Goal: Task Accomplishment & Management: Complete application form

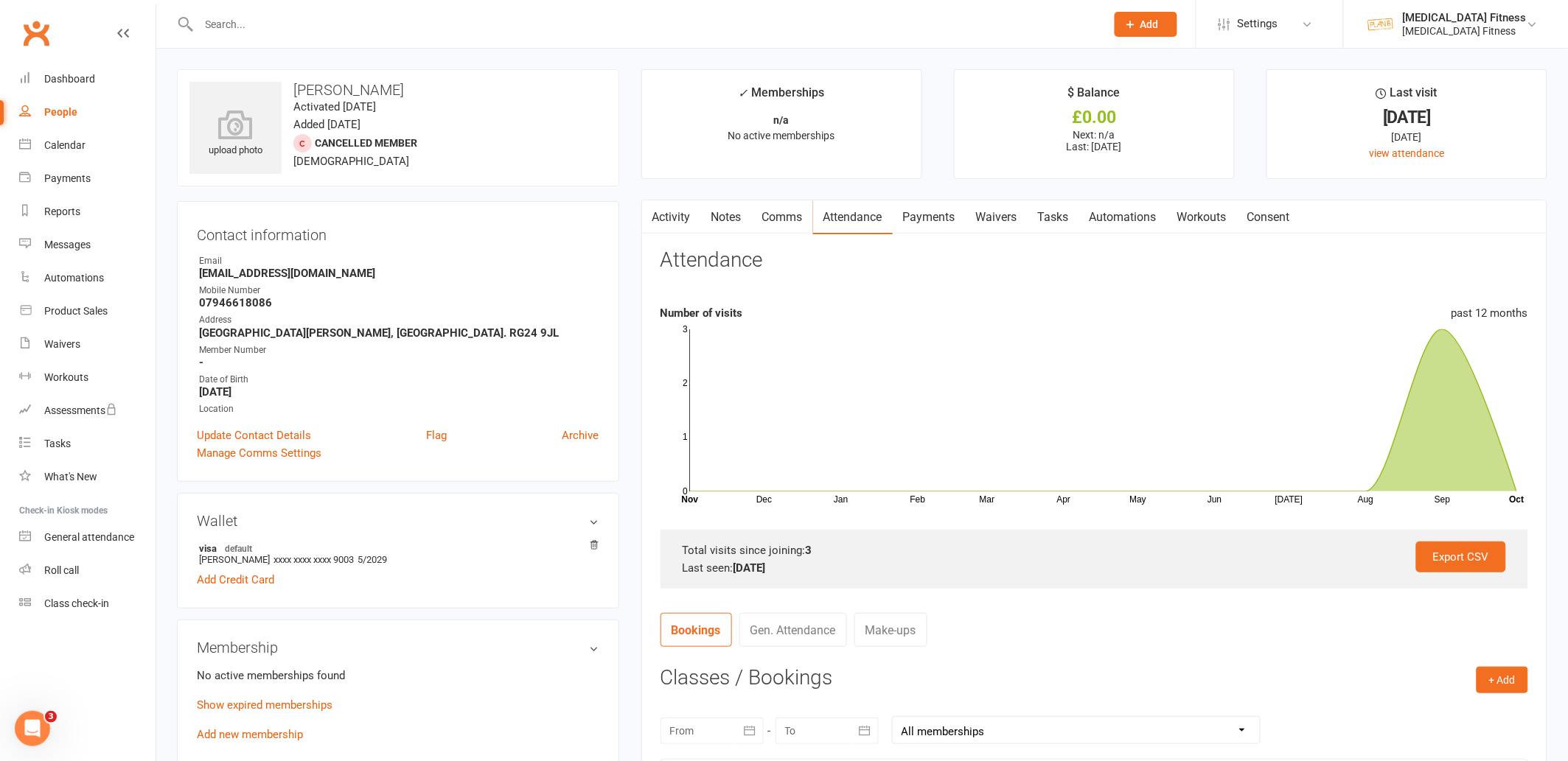
click at [308, 25] on input "text" at bounding box center [645, 24] width 901 height 21
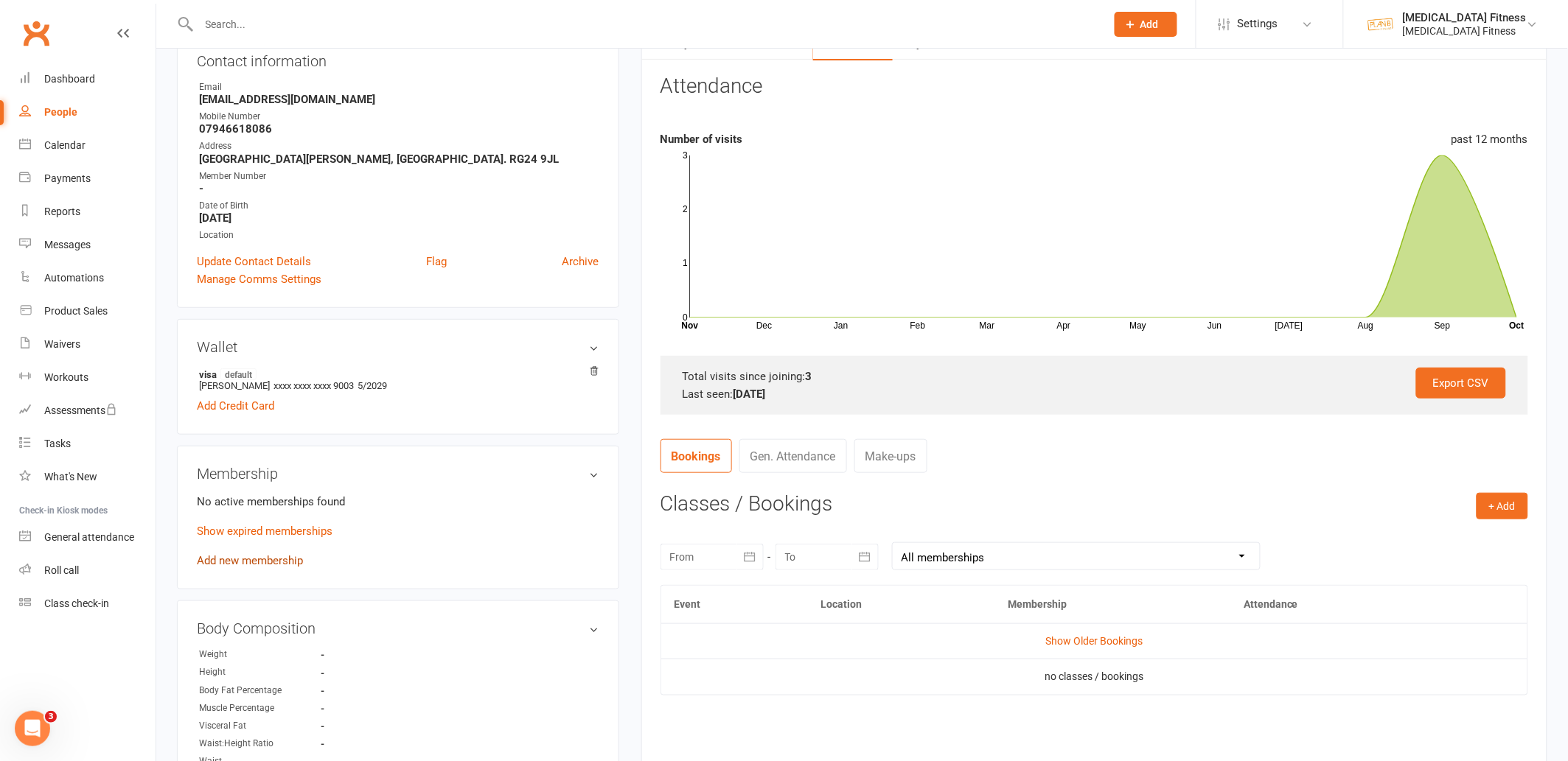
scroll to position [175, 0]
click at [292, 561] on link "Add new membership" at bounding box center [249, 560] width 106 height 13
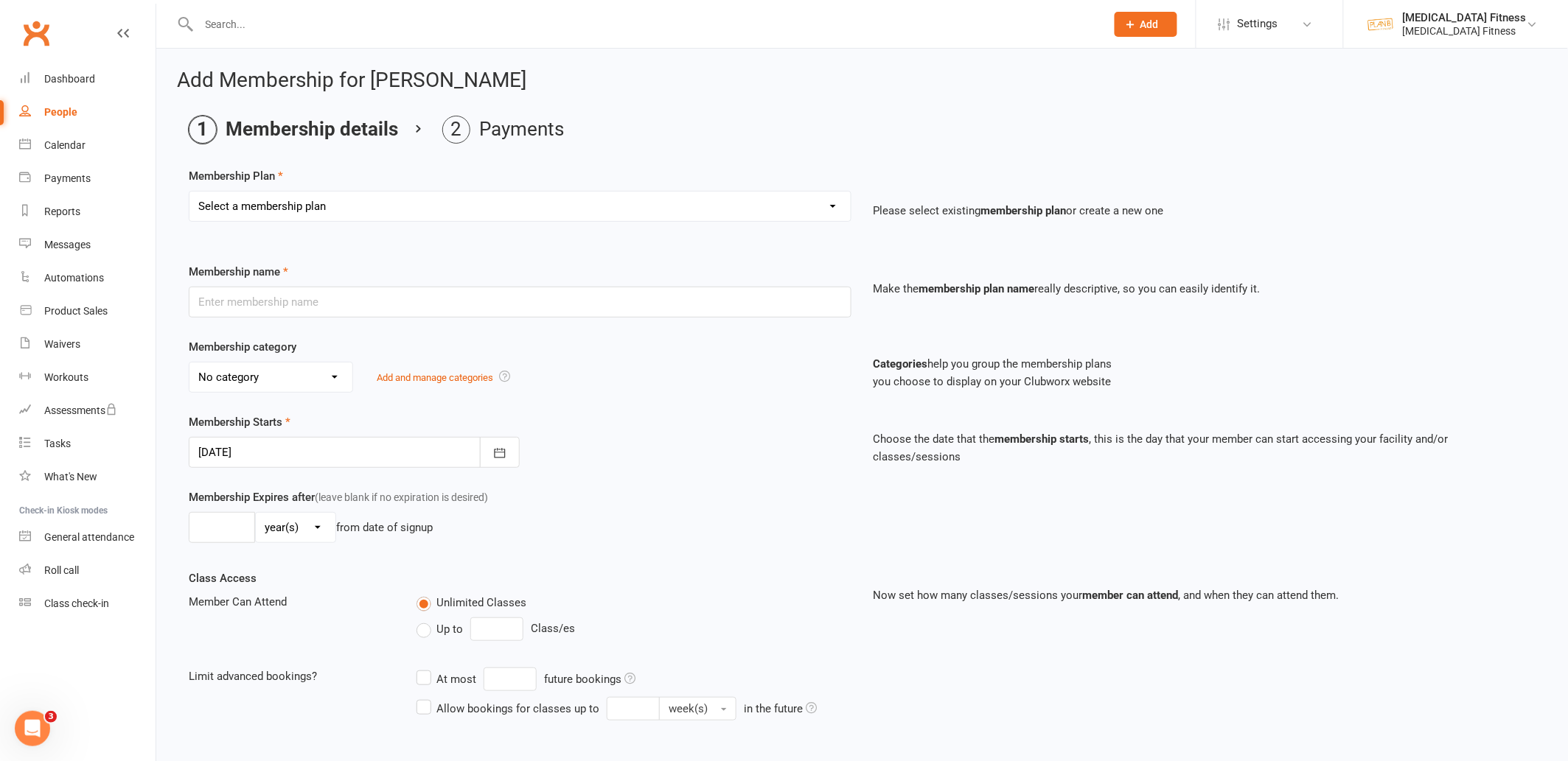
click at [564, 207] on select "Select a membership plan Create new Membership Plan Fitness Camps - GAIN Member…" at bounding box center [520, 205] width 661 height 29
select select "18"
click at [190, 191] on select "Select a membership plan Create new Membership Plan Fitness Camps - GAIN Member…" at bounding box center [520, 205] width 661 height 29
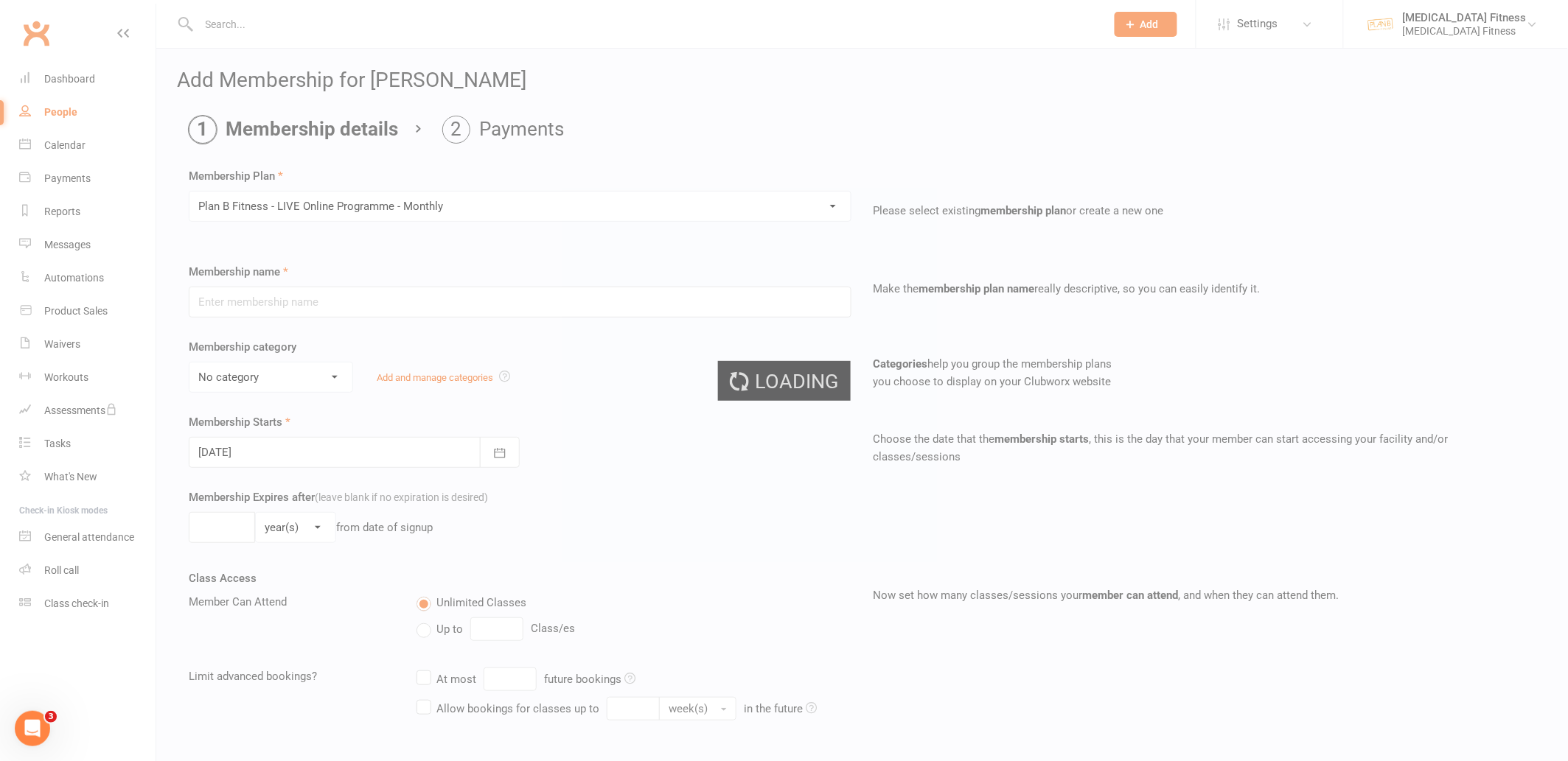
type input "[MEDICAL_DATA] Fitness - LIVE Online Programme - Monthly"
select select "0"
type input "0"
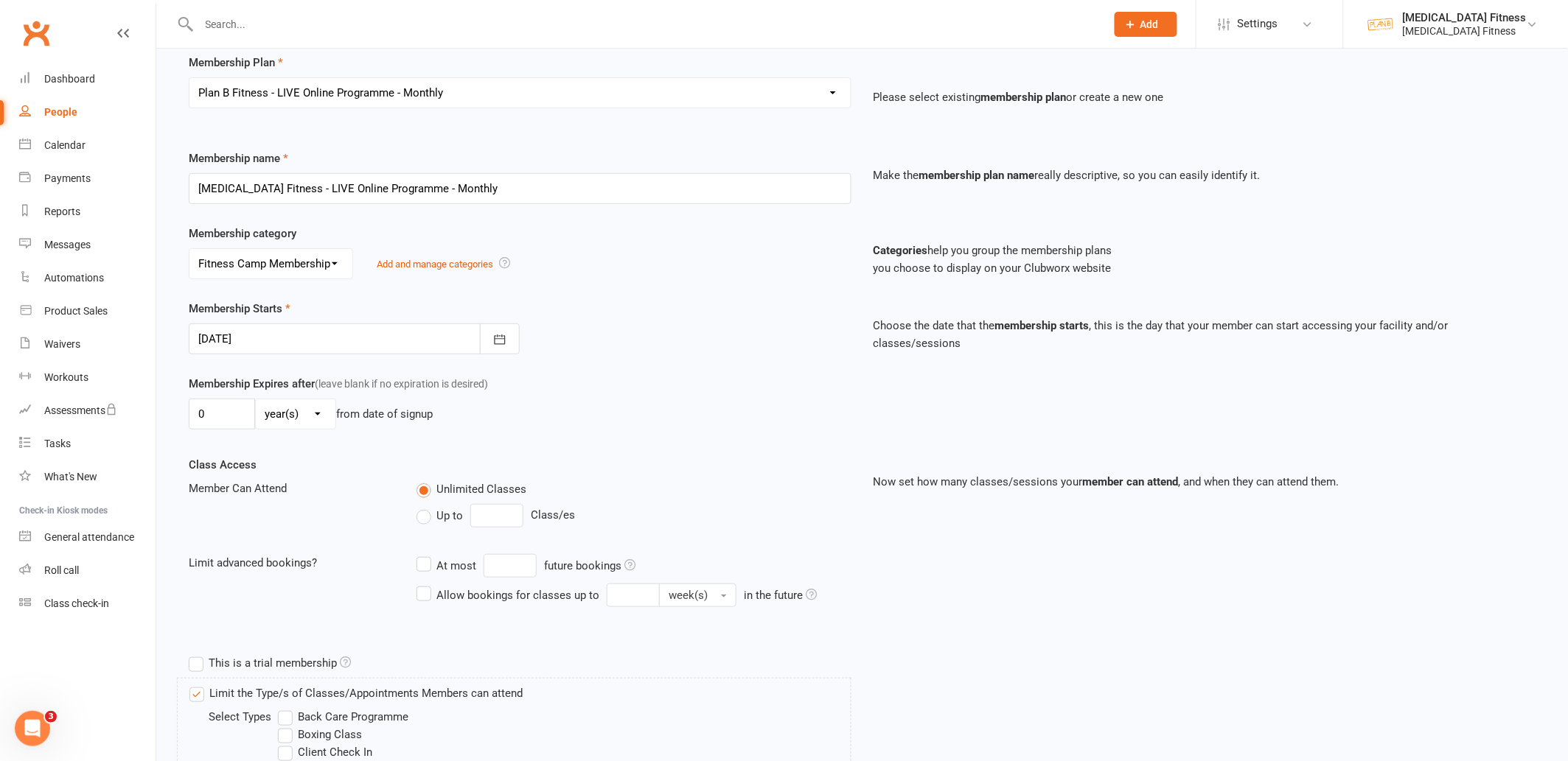
scroll to position [119, 0]
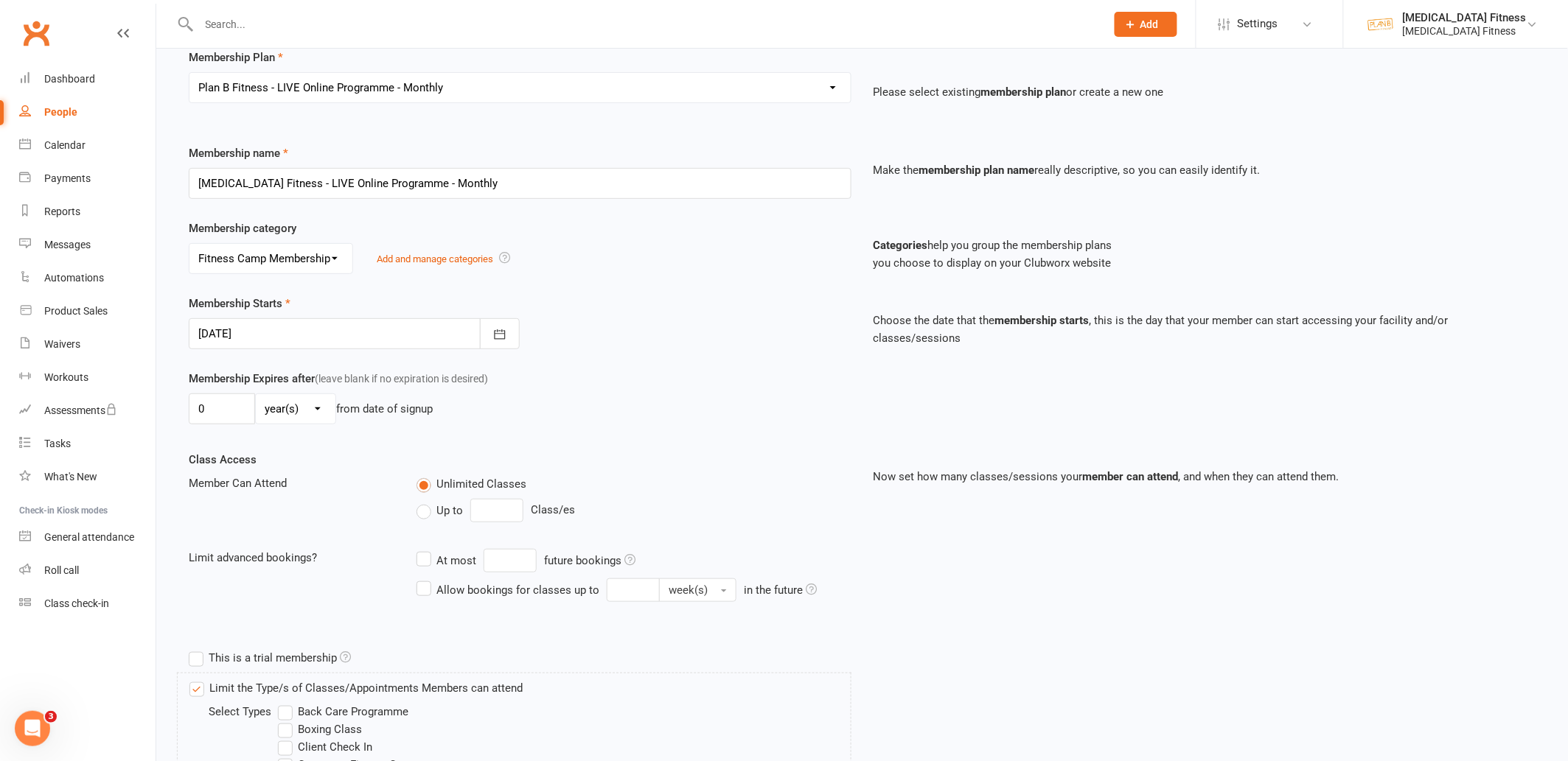
click at [420, 510] on label "Up to" at bounding box center [440, 510] width 47 height 18
click at [420, 502] on input "Up to" at bounding box center [420, 502] width 9 height 0
drag, startPoint x: 484, startPoint y: 513, endPoint x: 459, endPoint y: 499, distance: 28.7
click at [459, 499] on div "Up to 0 Class/es" at bounding box center [633, 510] width 434 height 23
type input "5"
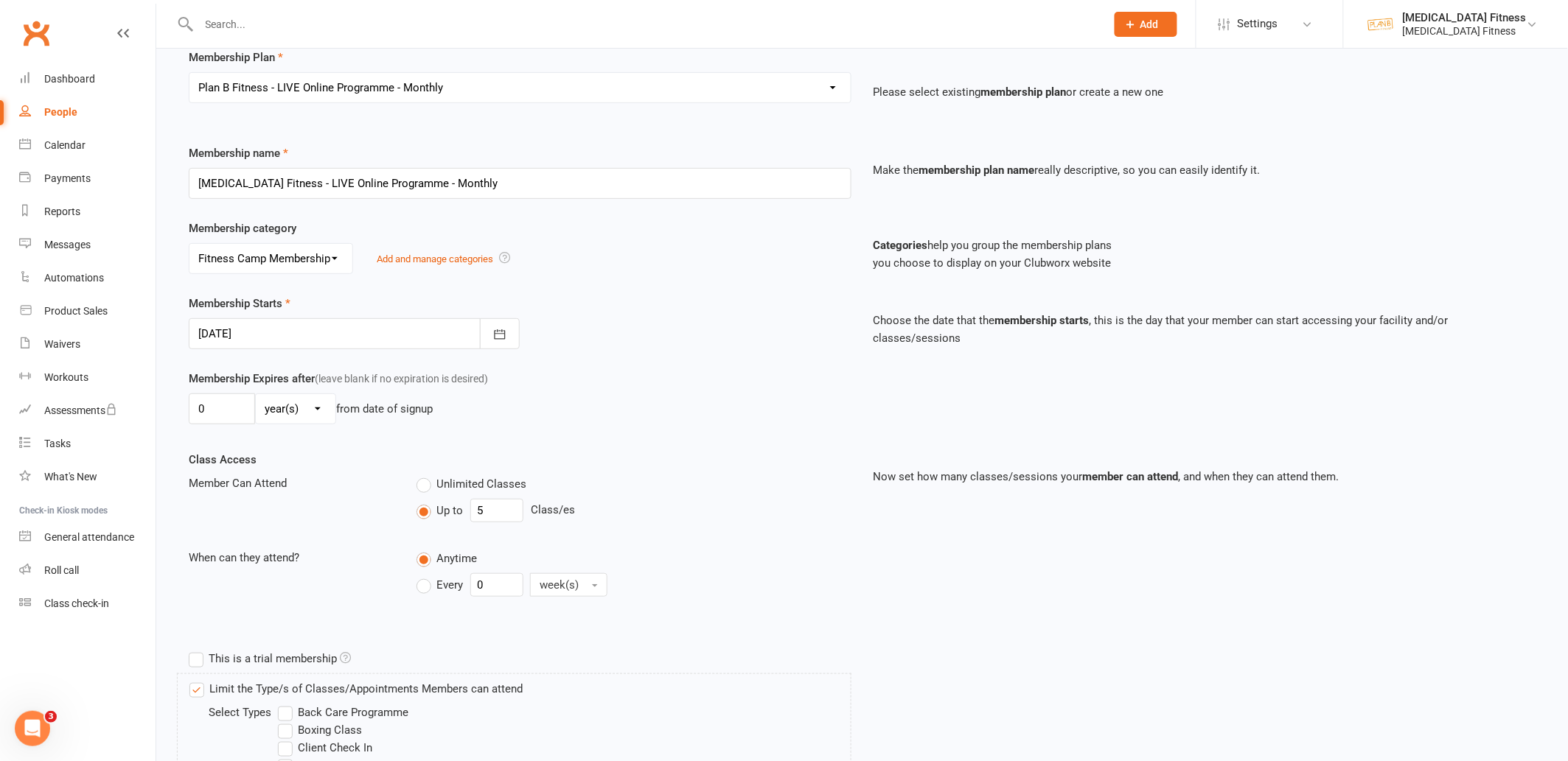
click at [427, 589] on label "Every" at bounding box center [440, 585] width 47 height 18
click at [426, 573] on input "Every" at bounding box center [420, 573] width 9 height 0
click at [496, 592] on input "0" at bounding box center [496, 585] width 53 height 23
type input "1"
click at [579, 580] on button "week(s)" at bounding box center [568, 585] width 78 height 23
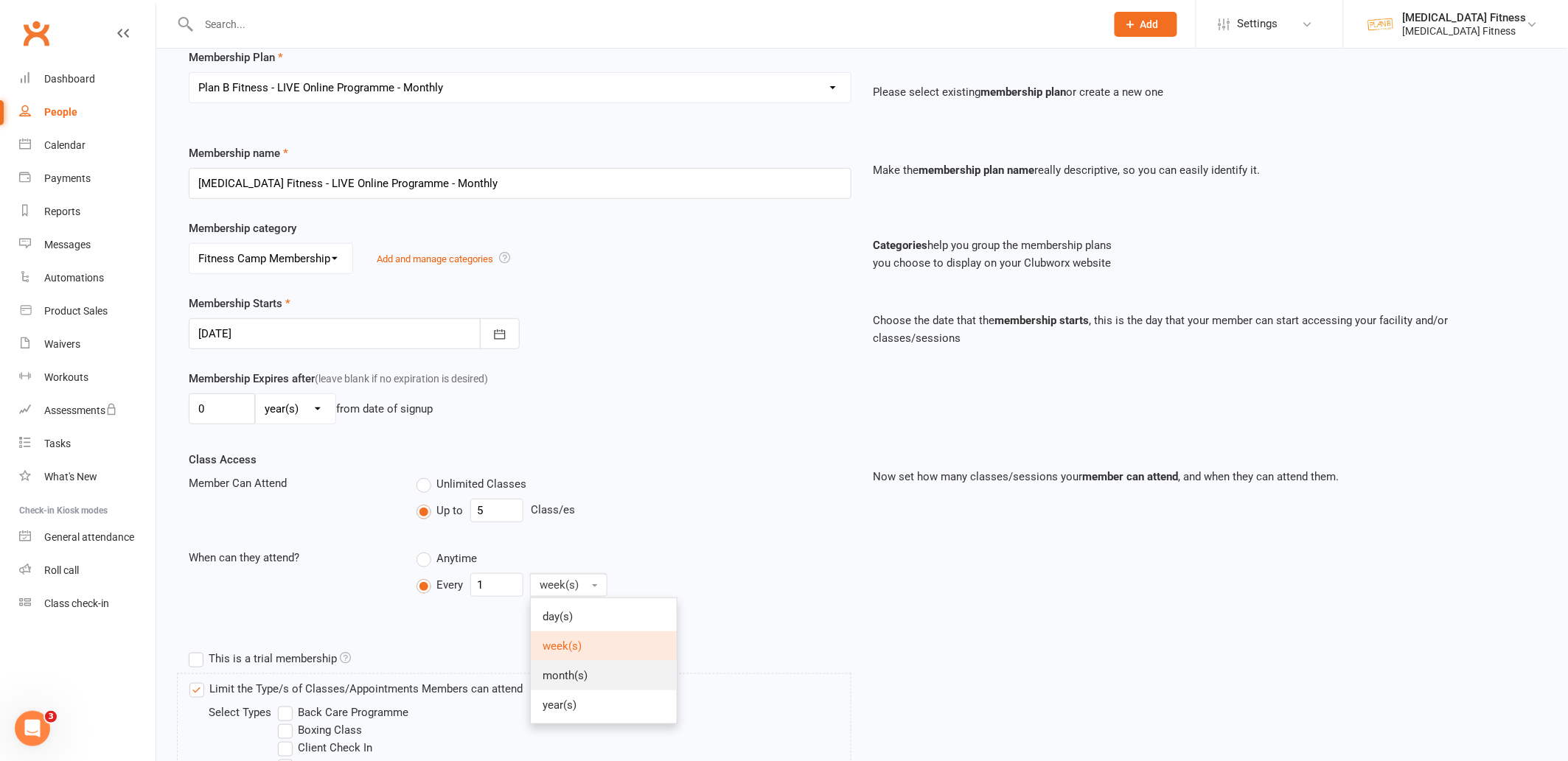
click at [547, 676] on span "month(s)" at bounding box center [565, 676] width 45 height 13
drag, startPoint x: 489, startPoint y: 516, endPoint x: 470, endPoint y: 511, distance: 19.6
click at [471, 511] on input "5" at bounding box center [496, 510] width 53 height 23
click at [581, 474] on div "Unlimited Classes" at bounding box center [633, 484] width 434 height 18
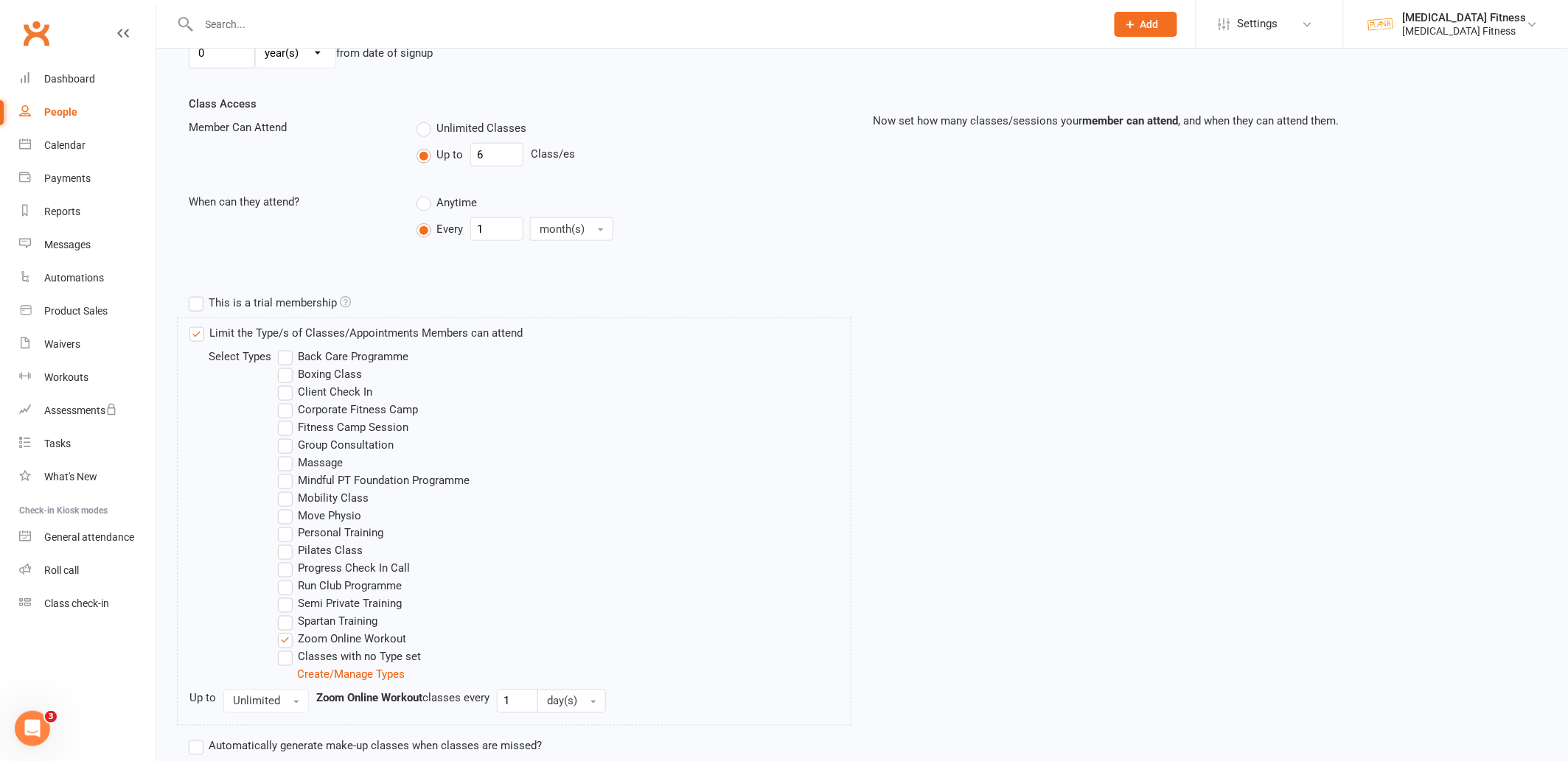
scroll to position [586, 0]
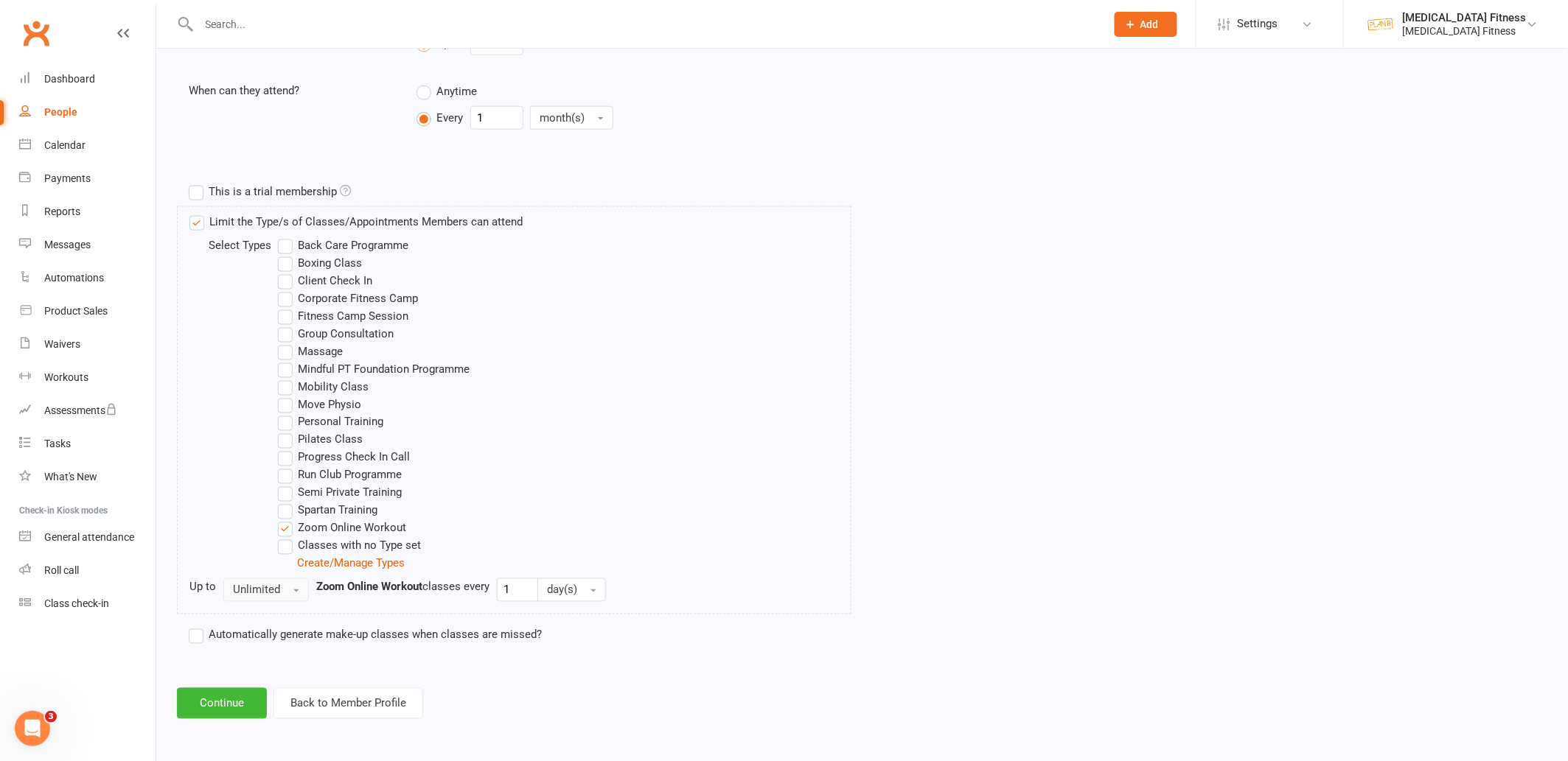
click at [284, 589] on button "Unlimited" at bounding box center [266, 590] width 85 height 23
click at [264, 642] on link "1" at bounding box center [297, 651] width 146 height 29
click at [202, 638] on label "Automatically generate make-up classes when classes are missed?" at bounding box center [365, 635] width 353 height 18
click at [198, 627] on input "Automatically generate make-up classes when classes are missed?" at bounding box center [193, 627] width 9 height 0
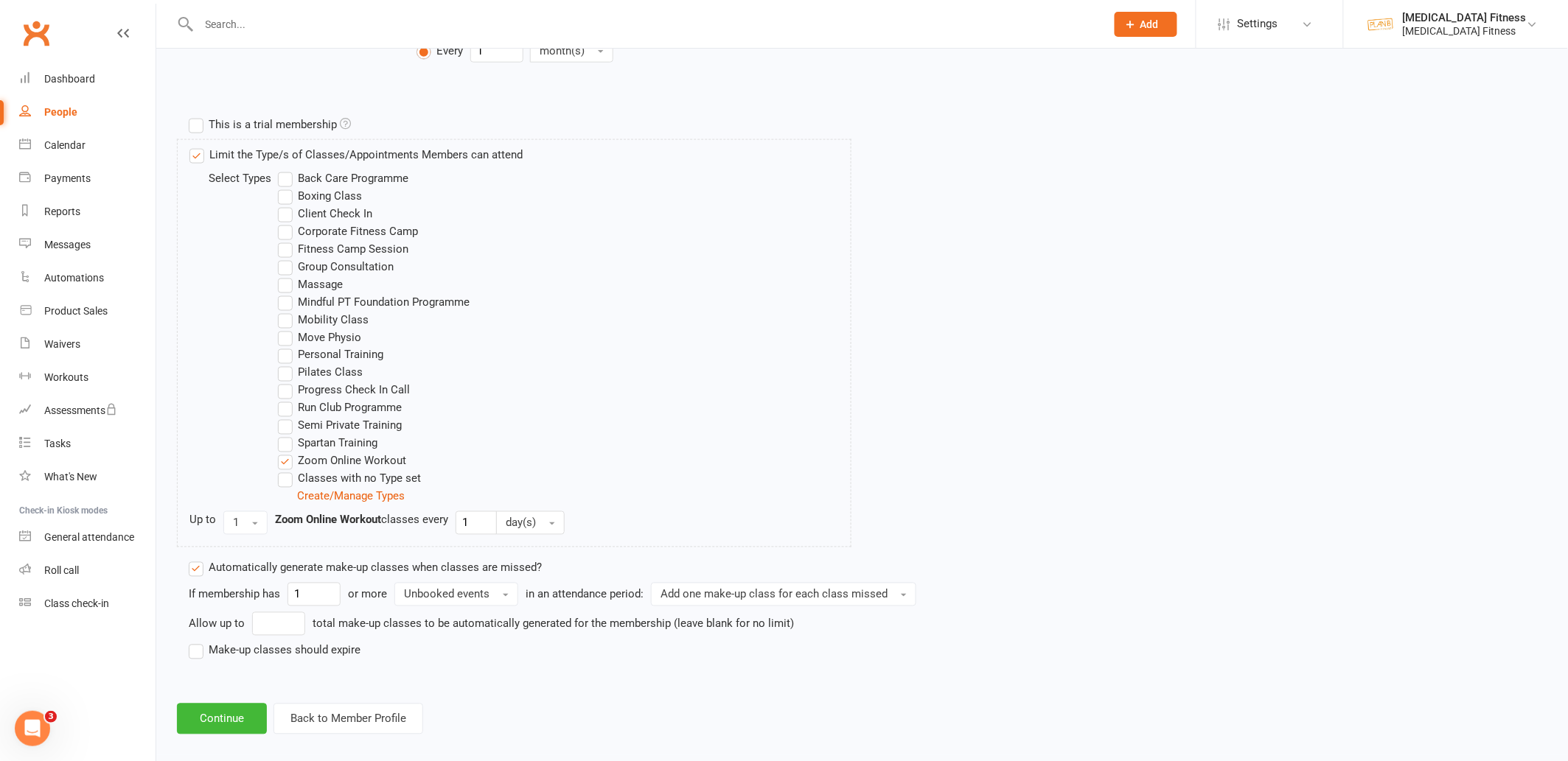
scroll to position [668, 0]
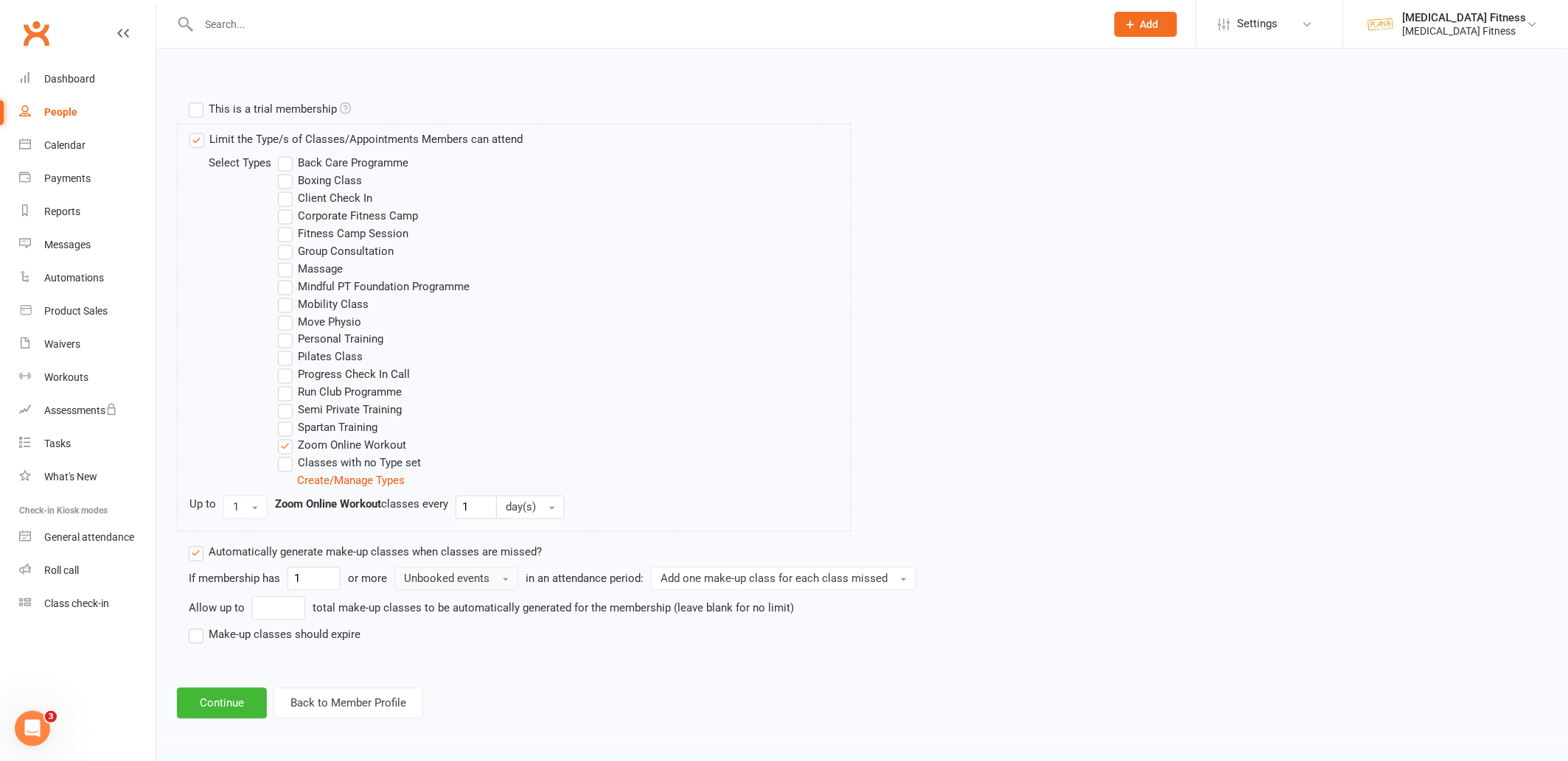
click at [427, 576] on span "Unbooked events" at bounding box center [446, 579] width 85 height 13
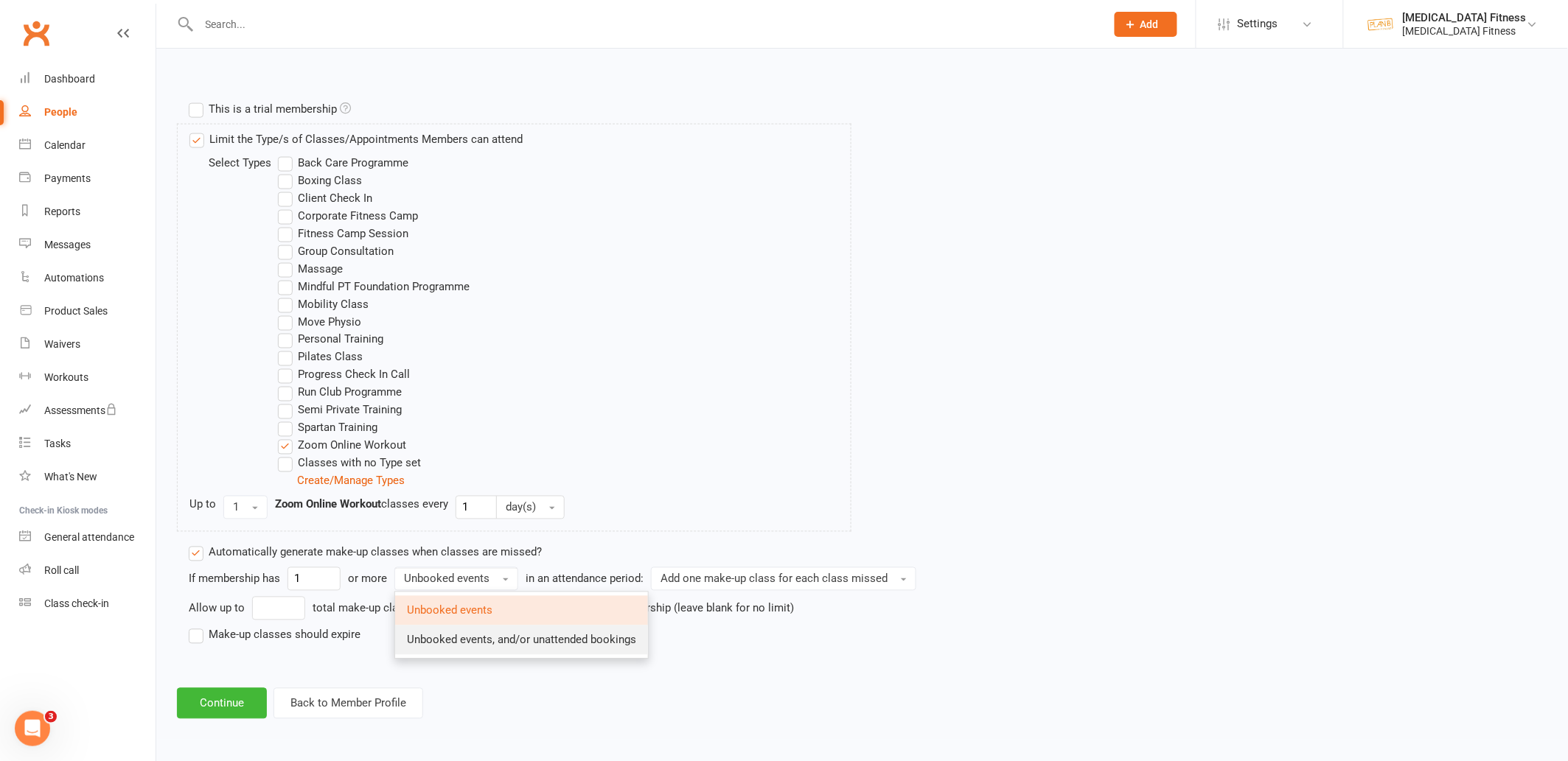
click at [426, 635] on span "Unbooked events, and/or unattended bookings" at bounding box center [522, 640] width 229 height 13
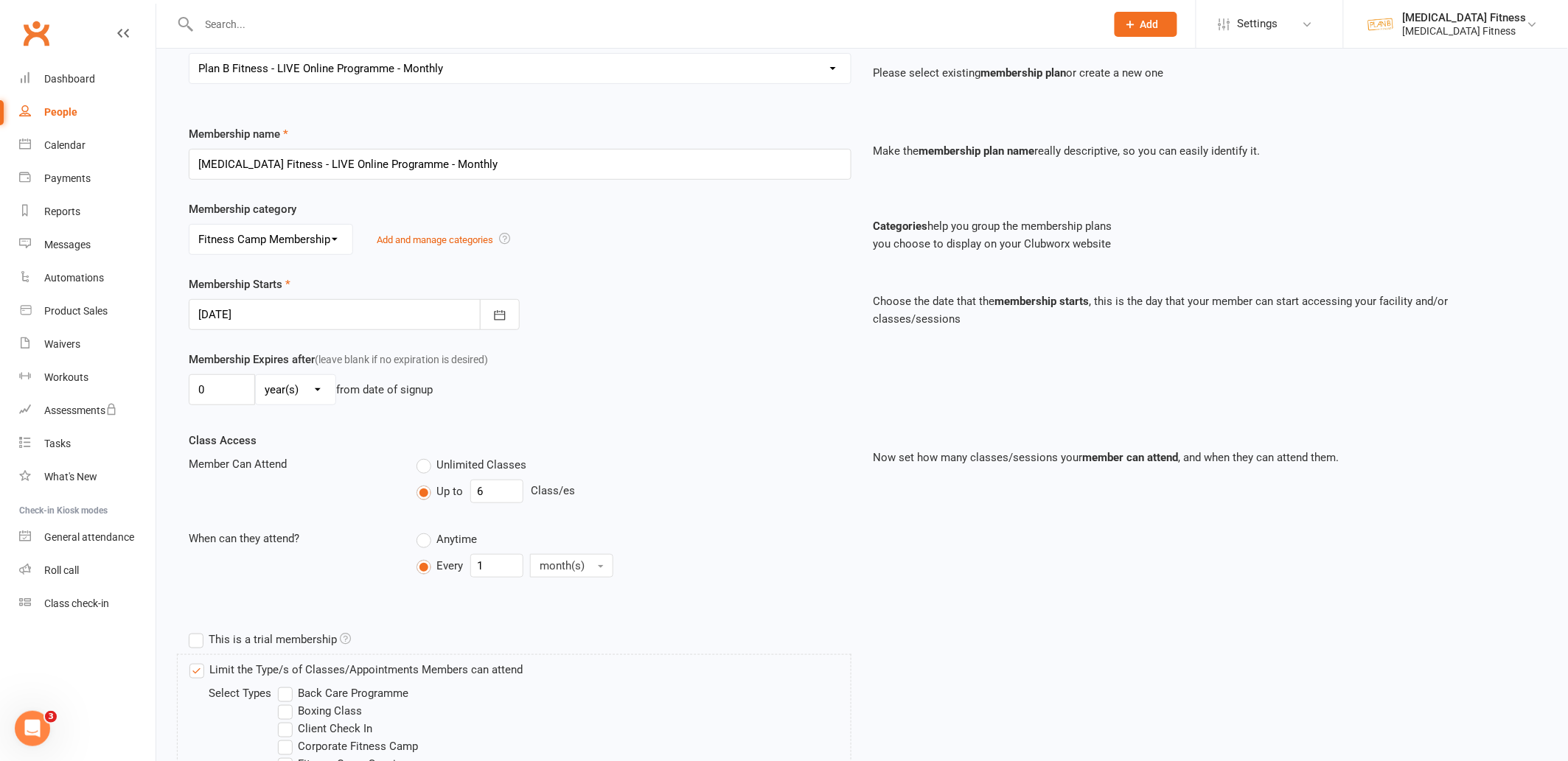
scroll to position [10, 0]
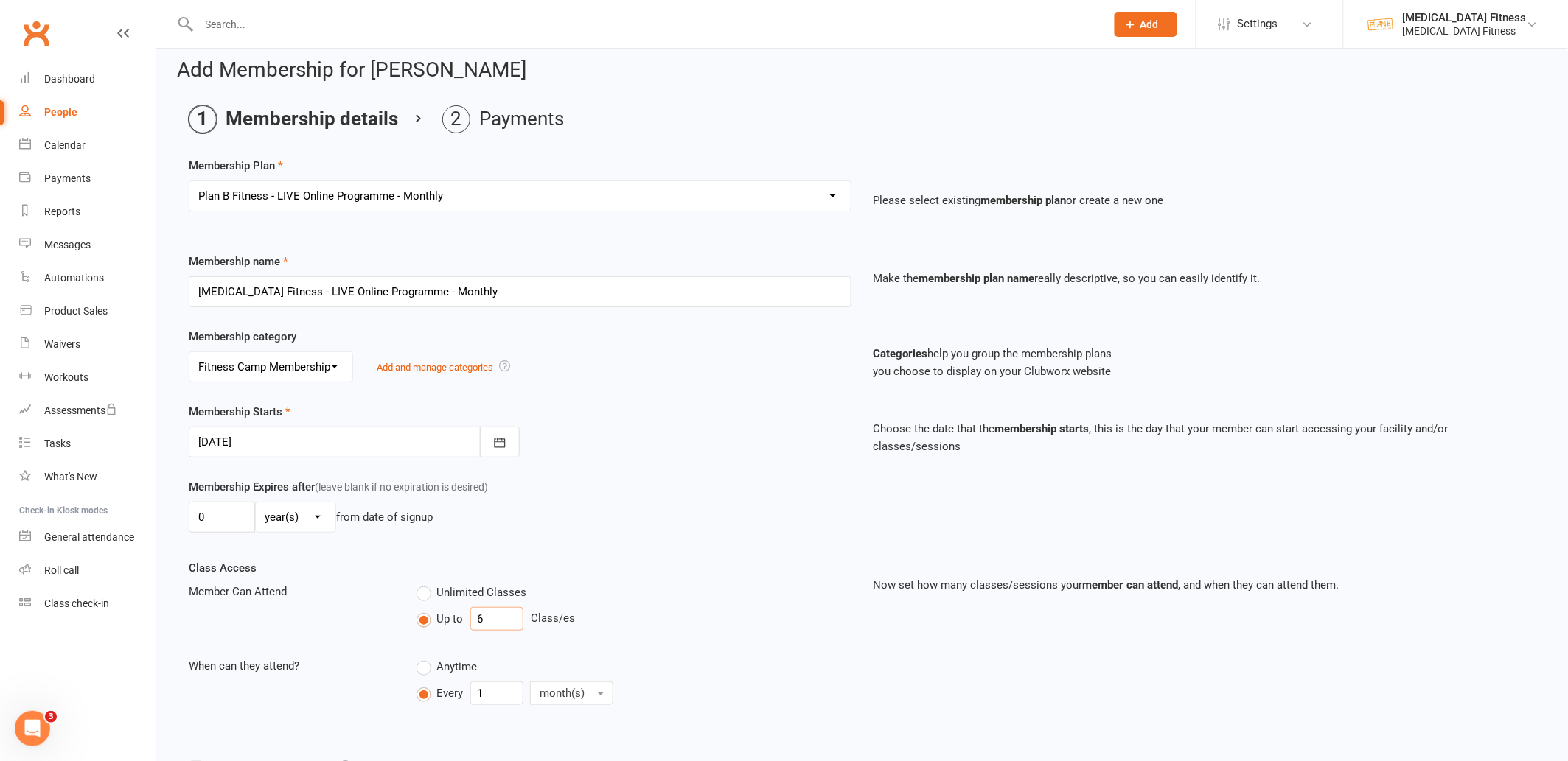
drag, startPoint x: 477, startPoint y: 621, endPoint x: 487, endPoint y: 621, distance: 10.0
click at [487, 621] on input "6" at bounding box center [496, 619] width 53 height 23
type input "5"
click at [532, 580] on div "Class Access Member Can Attend Unlimited Classes Up to 5 Class/es When can they…" at bounding box center [520, 645] width 685 height 172
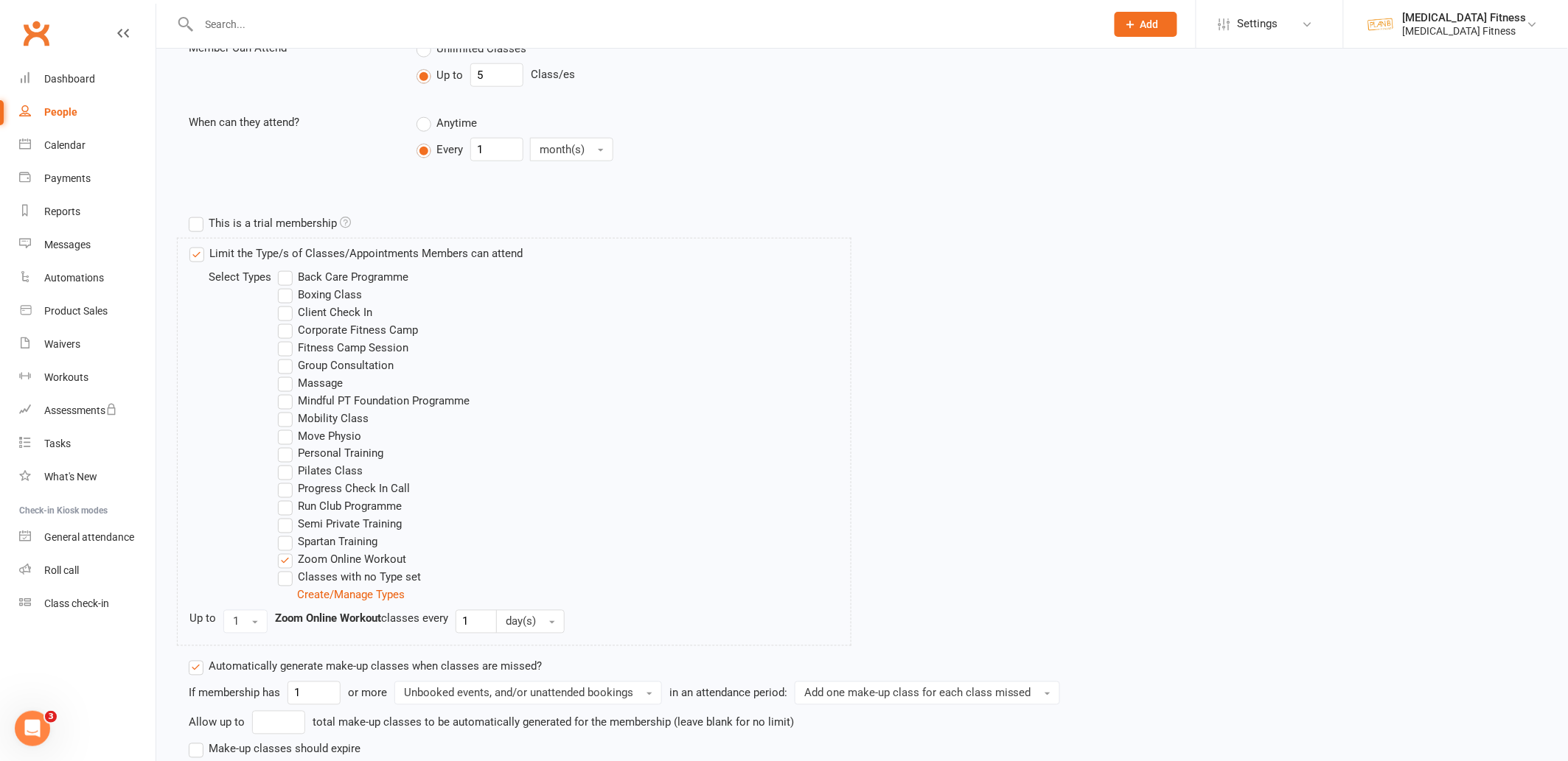
scroll to position [668, 0]
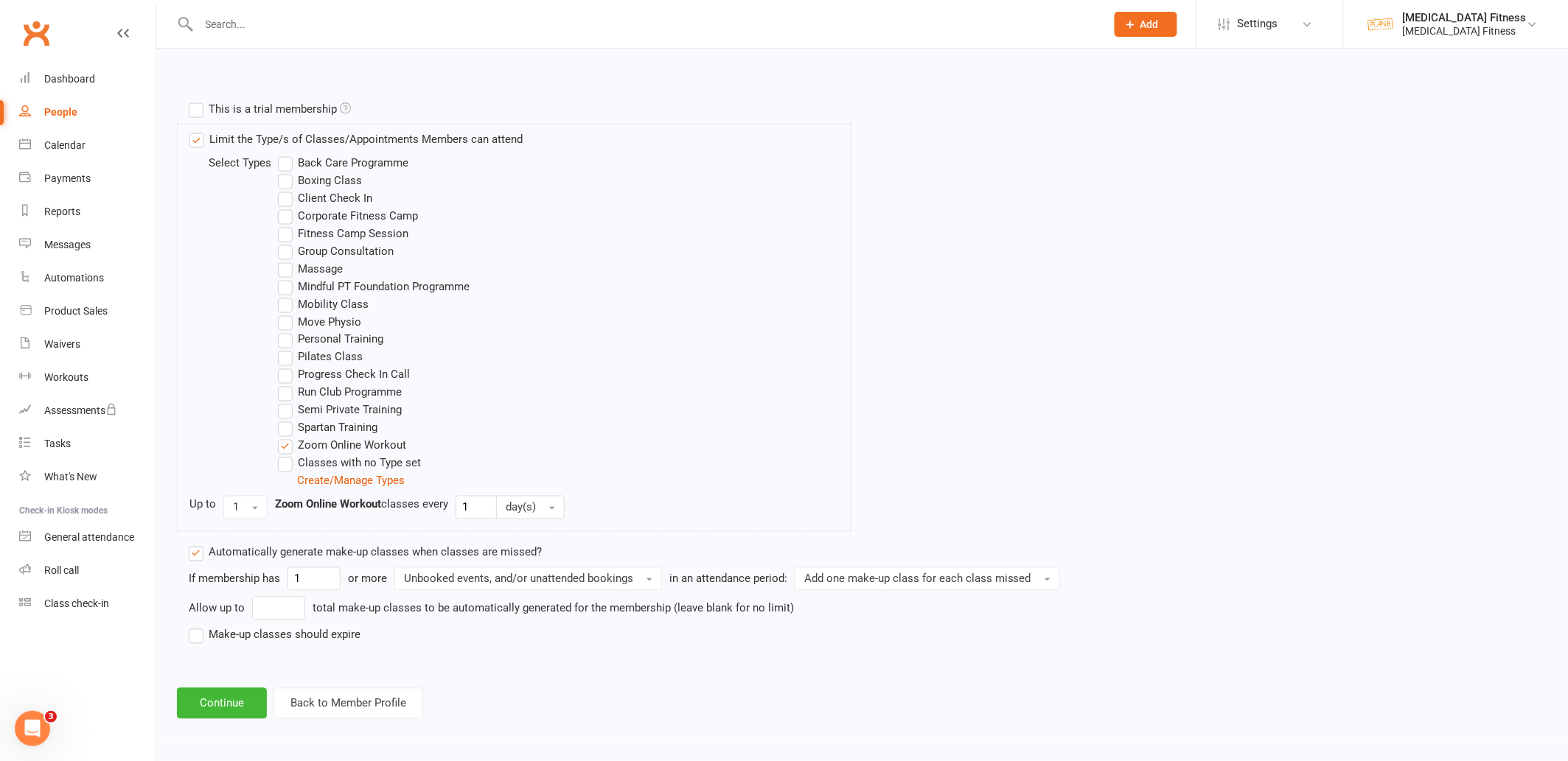
click at [201, 637] on label "Make-up classes should expire" at bounding box center [274, 635] width 171 height 18
click at [198, 627] on input "Make-up classes should expire" at bounding box center [193, 627] width 9 height 0
click at [262, 676] on div "Automatically generate make-up classes when classes are missed? If membership h…" at bounding box center [691, 619] width 1026 height 150
click at [264, 665] on input "number" at bounding box center [271, 662] width 66 height 23
type input "90"
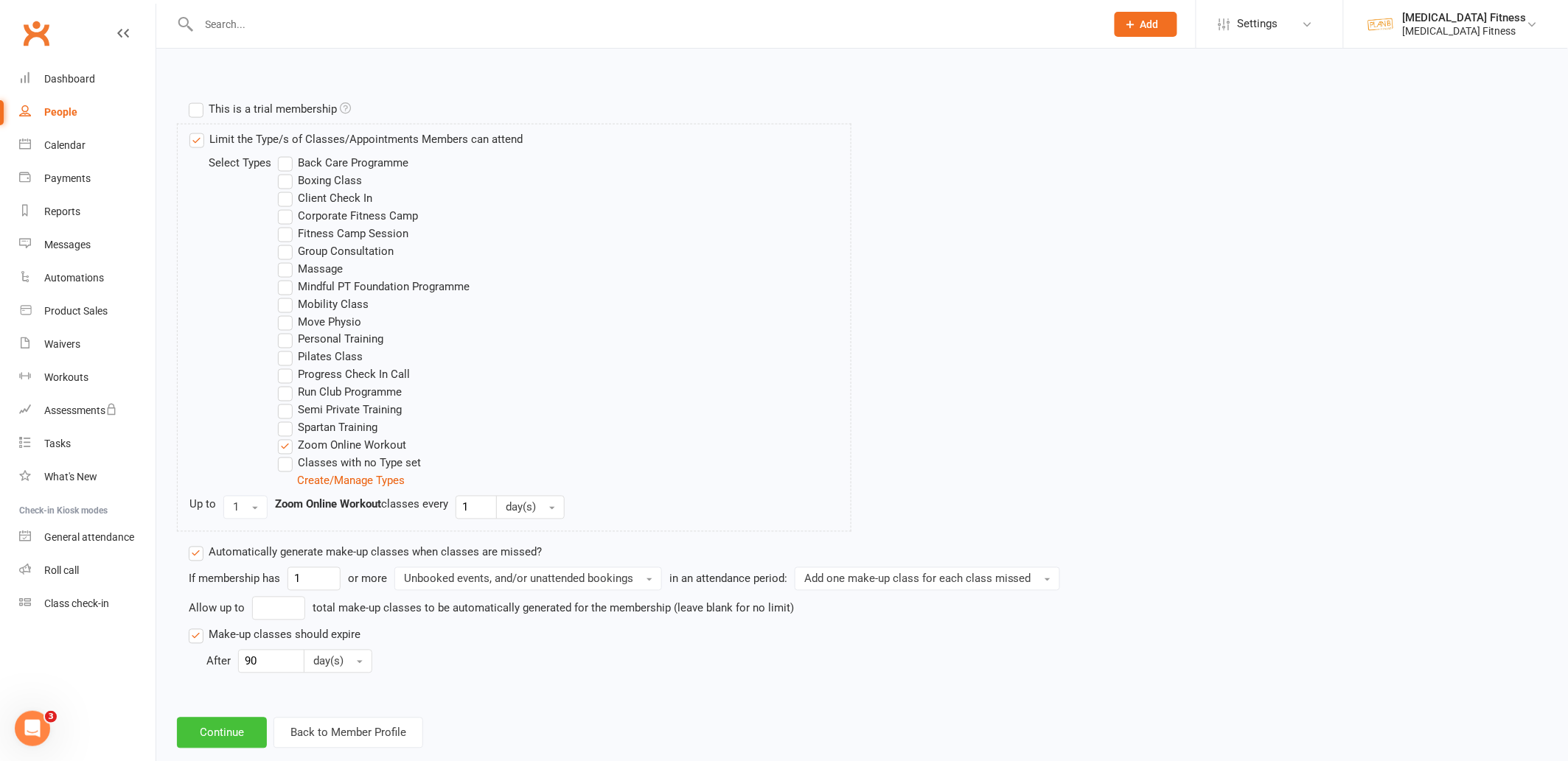
click at [244, 727] on button "Continue" at bounding box center [222, 733] width 90 height 31
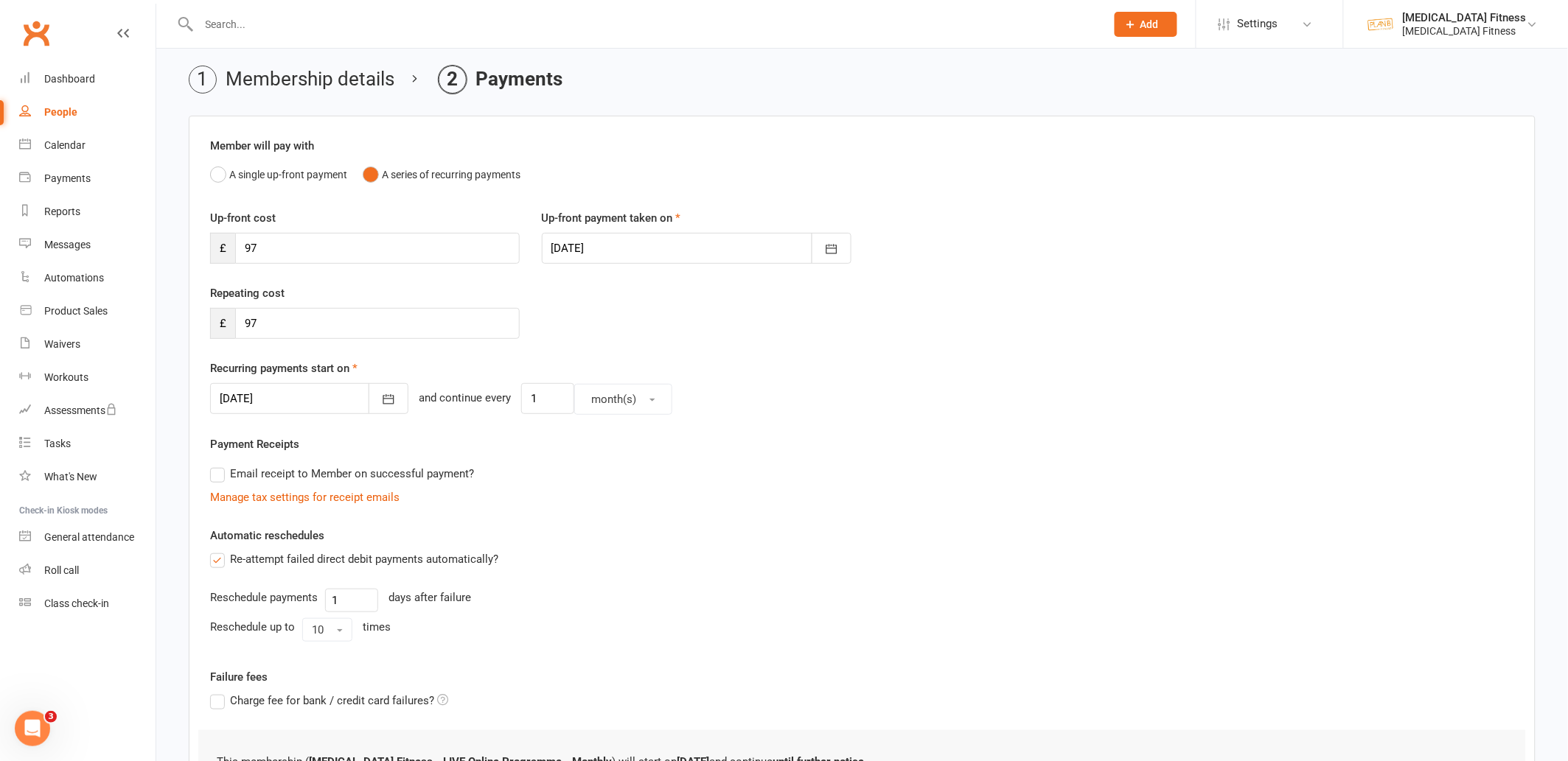
scroll to position [52, 0]
drag, startPoint x: 285, startPoint y: 249, endPoint x: 209, endPoint y: 240, distance: 76.5
click at [209, 240] on div "Up-front cost £ 97" at bounding box center [364, 235] width 332 height 54
type input "55"
drag, startPoint x: 261, startPoint y: 317, endPoint x: 202, endPoint y: 317, distance: 59.0
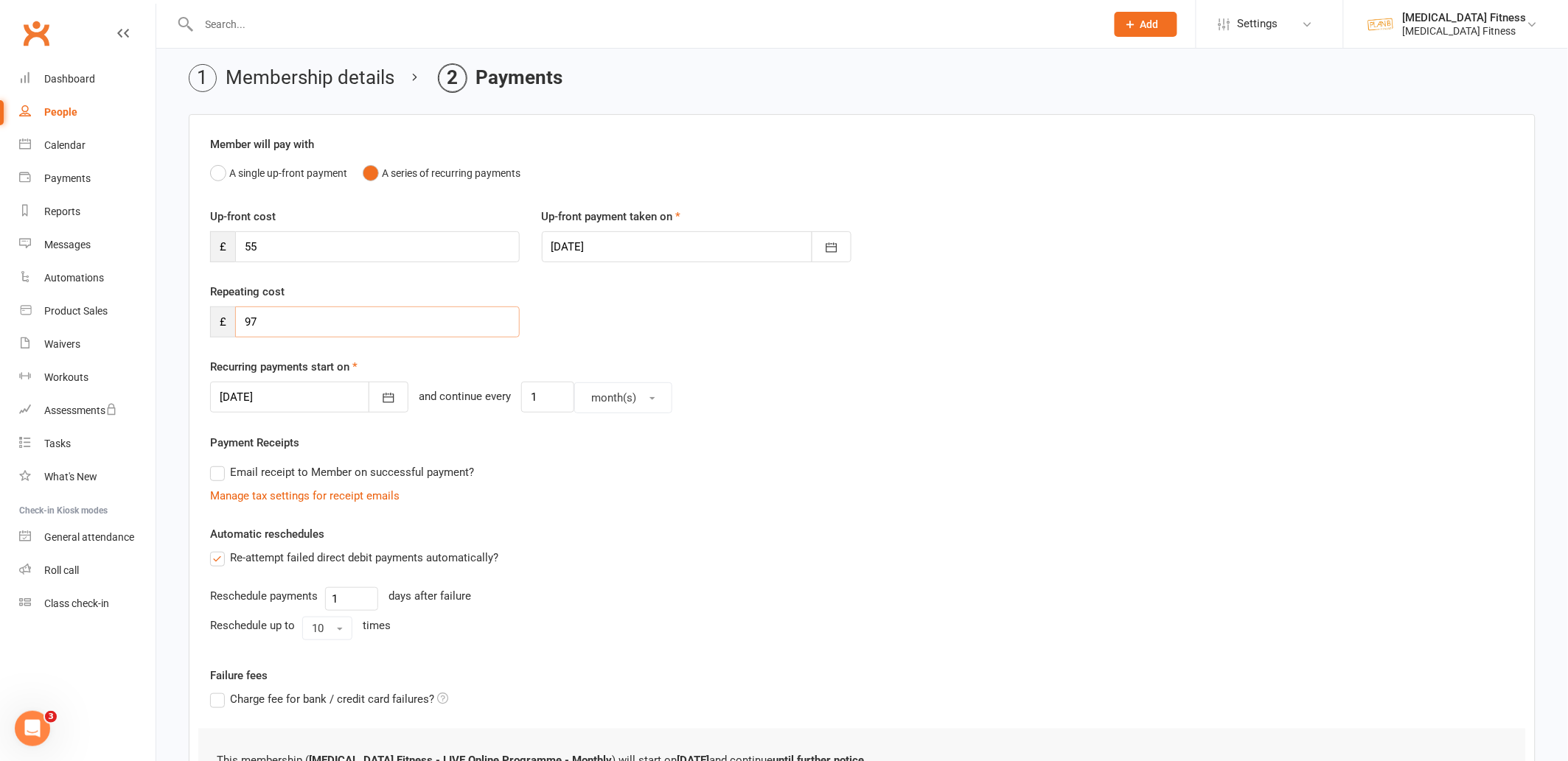
click at [202, 317] on div "Repeating cost £ 97" at bounding box center [364, 310] width 332 height 54
type input "55"
click at [295, 429] on div "Member will pay with A single up-front payment A series of recurring payments U…" at bounding box center [862, 509] width 1347 height 789
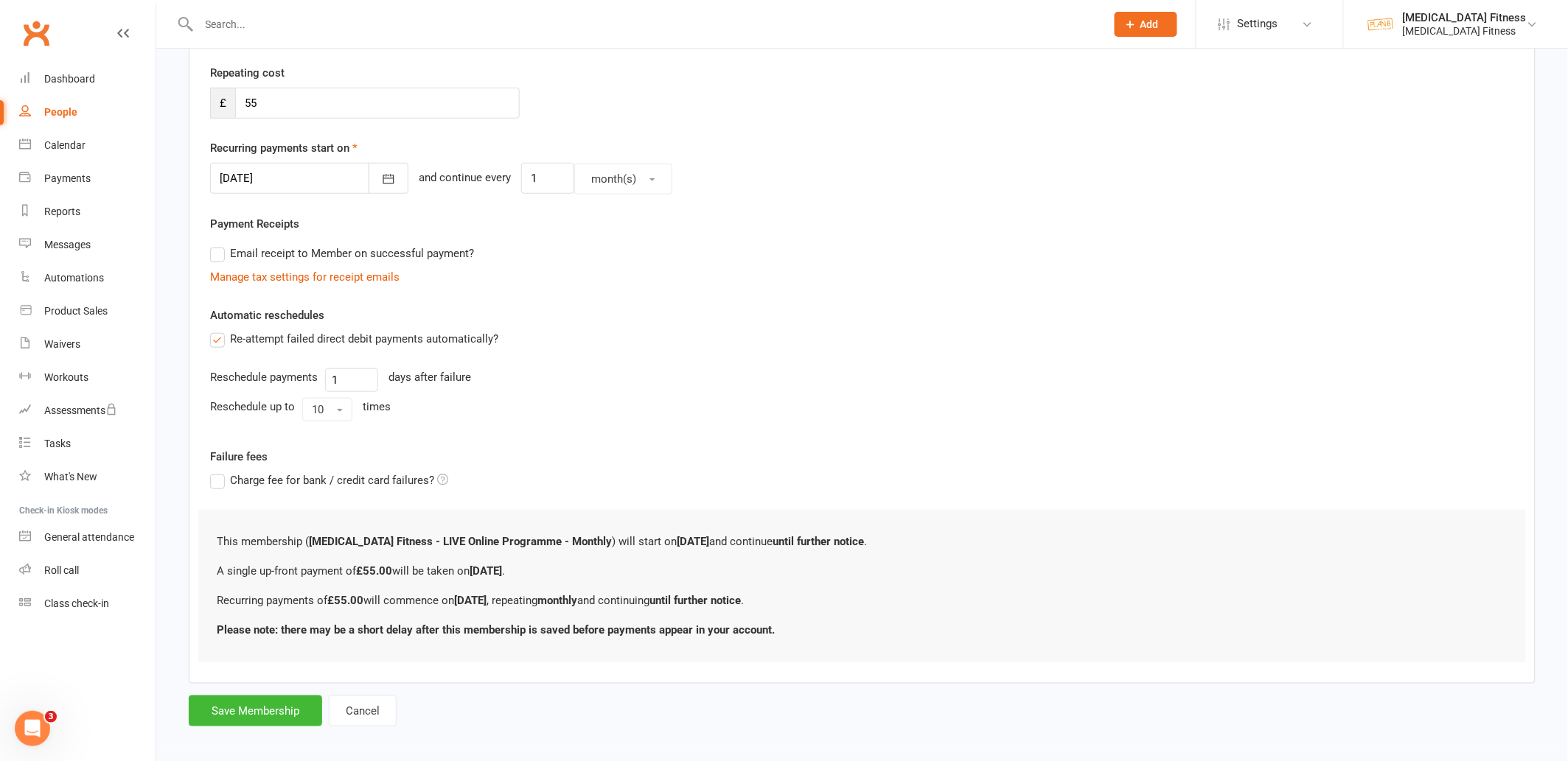
scroll to position [281, 0]
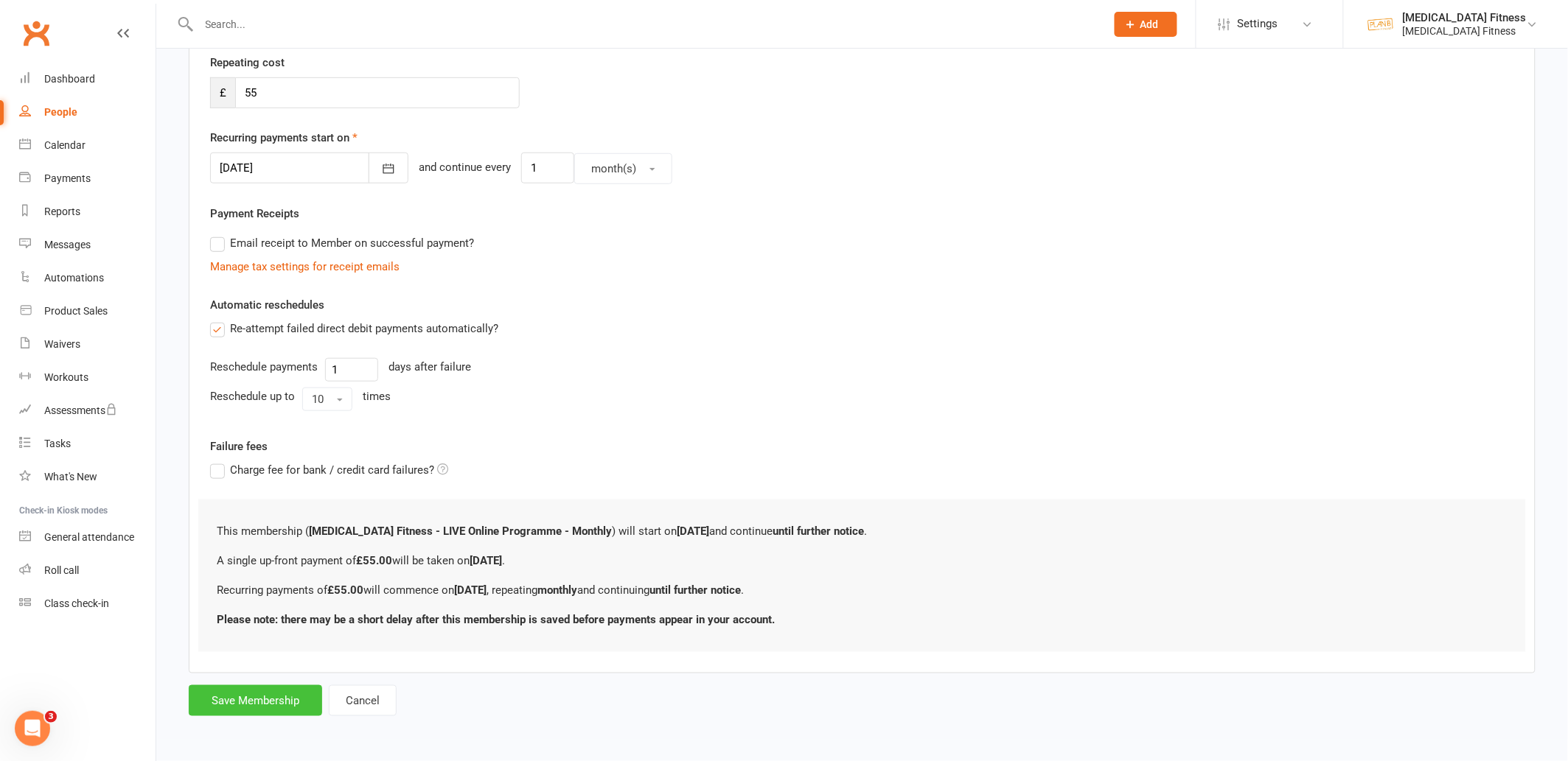
click at [265, 700] on button "Save Membership" at bounding box center [256, 700] width 134 height 31
